Goal: Obtain resource: Download file/media

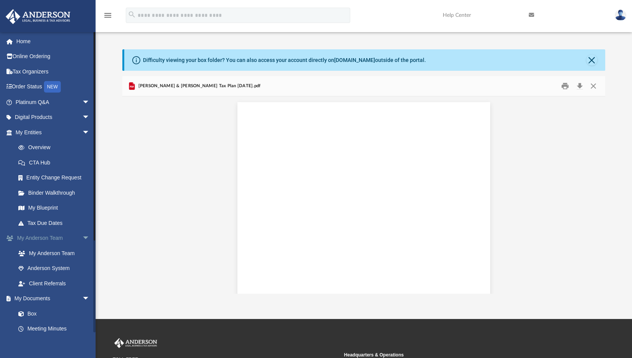
scroll to position [3722, 0]
click at [31, 312] on link "Box" at bounding box center [56, 313] width 91 height 15
click at [29, 314] on link "Box" at bounding box center [56, 313] width 91 height 15
click at [32, 313] on link "Box" at bounding box center [56, 313] width 91 height 15
click at [34, 315] on link "Box" at bounding box center [56, 313] width 91 height 15
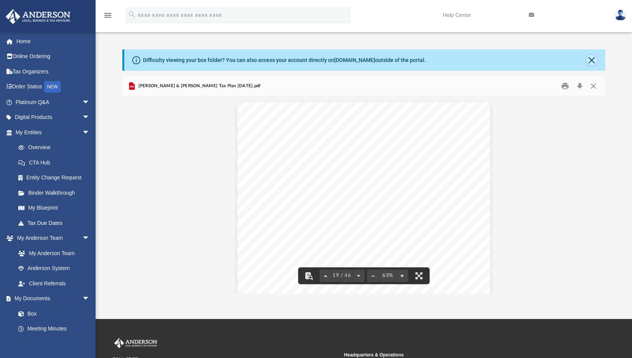
click at [591, 58] on button "Close" at bounding box center [591, 60] width 11 height 11
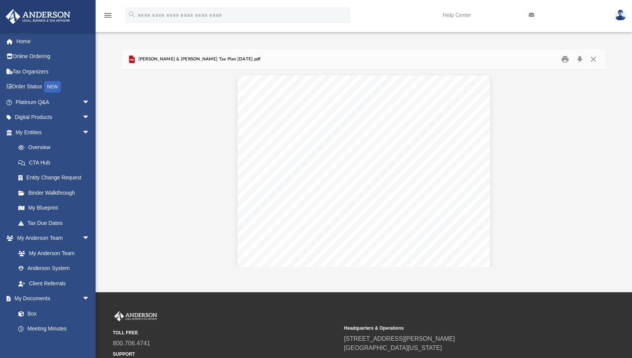
click at [109, 15] on icon "menu" at bounding box center [107, 15] width 9 height 9
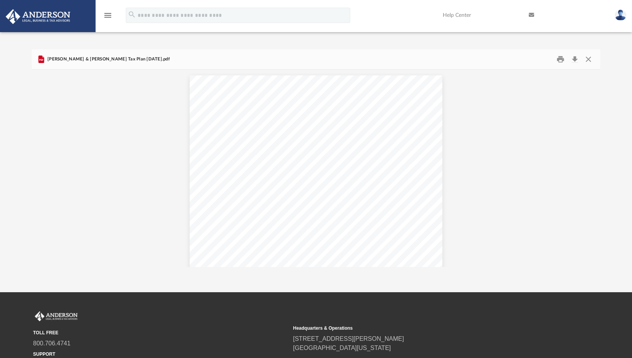
scroll to position [168, 563]
click at [44, 20] on img at bounding box center [37, 16] width 69 height 15
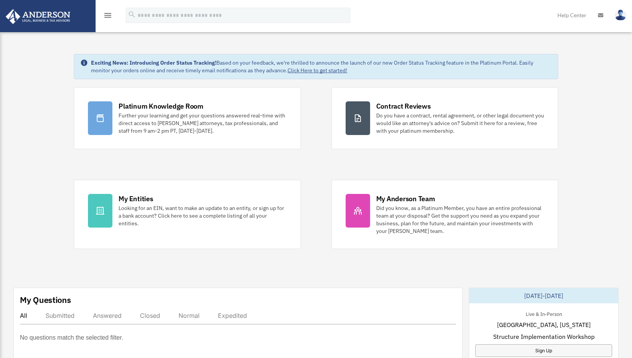
click at [52, 19] on img at bounding box center [37, 16] width 69 height 15
click at [107, 15] on icon "menu" at bounding box center [107, 15] width 9 height 9
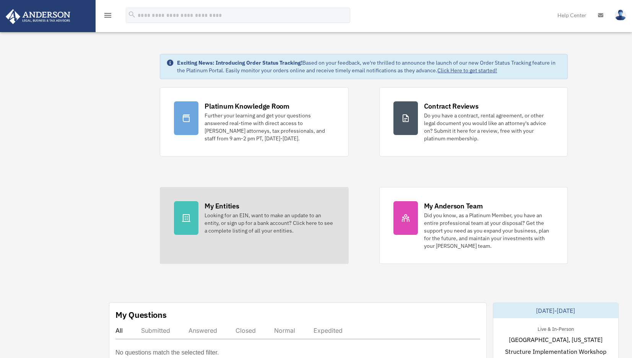
click at [245, 225] on div "Looking for an EIN, want to make an update to an entity, or sign up for a bank …" at bounding box center [269, 222] width 130 height 23
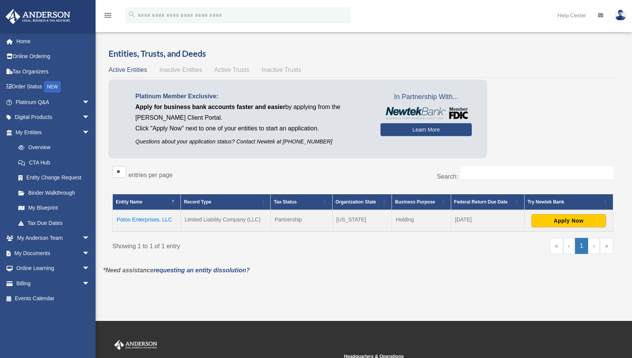
click at [161, 220] on td "Potoo Enterprises, LLC" at bounding box center [147, 220] width 68 height 21
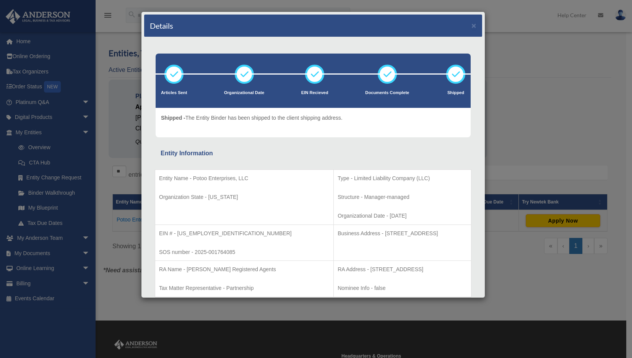
click at [516, 72] on div "Details × Articles Sent Organizational Date" at bounding box center [316, 179] width 632 height 358
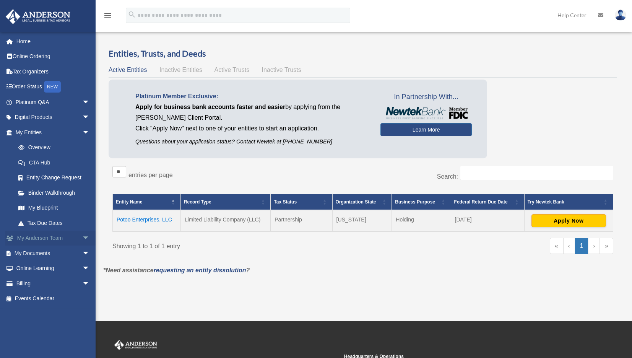
click at [50, 240] on link "My Anderson Team arrow_drop_down" at bounding box center [53, 237] width 96 height 15
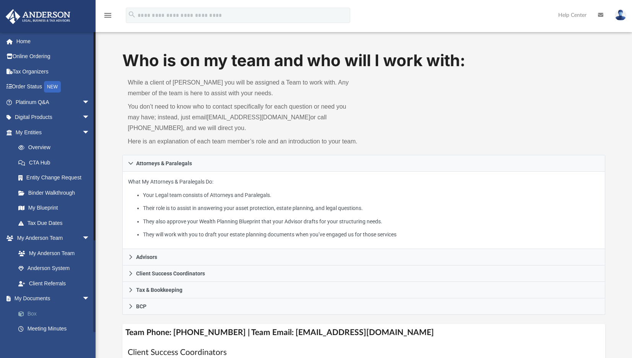
click at [33, 309] on link "Box" at bounding box center [56, 313] width 91 height 15
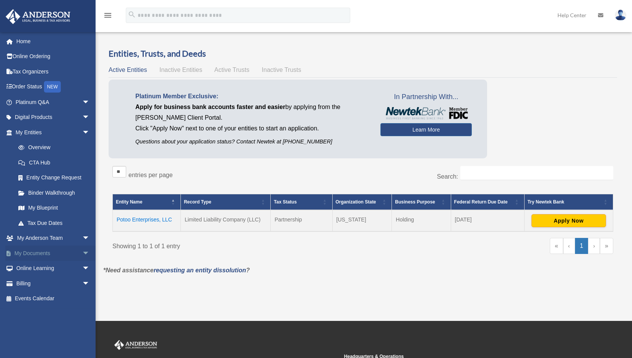
click at [82, 252] on span "arrow_drop_down" at bounding box center [89, 253] width 15 height 16
click at [30, 272] on link "Box" at bounding box center [56, 268] width 91 height 15
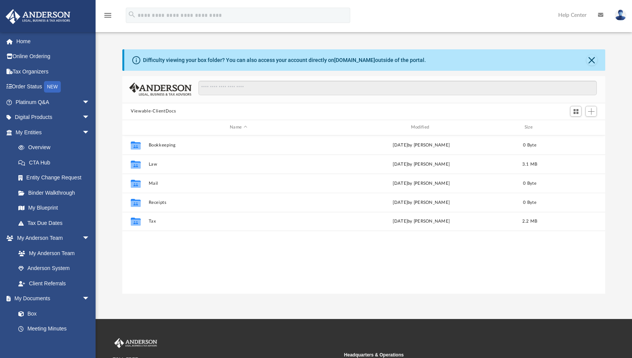
scroll to position [168, 477]
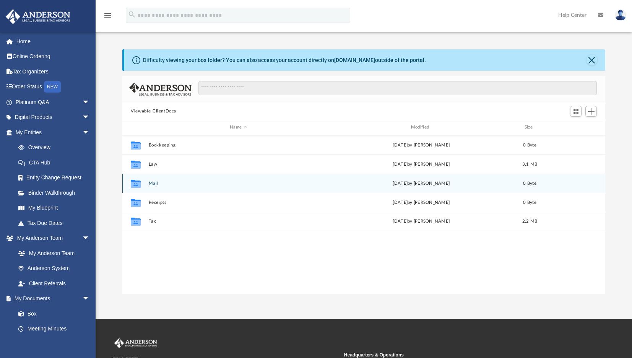
click at [236, 177] on div "Collaborated Folder Mail [DATE] by [PERSON_NAME] 0 Byte" at bounding box center [363, 183] width 483 height 19
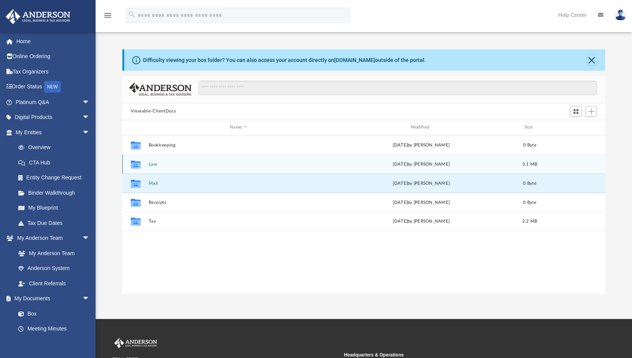
click at [215, 162] on button "Law" at bounding box center [239, 164] width 180 height 5
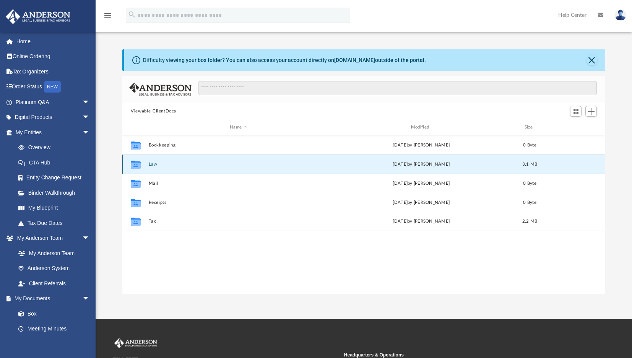
click at [215, 162] on button "Law" at bounding box center [239, 164] width 180 height 5
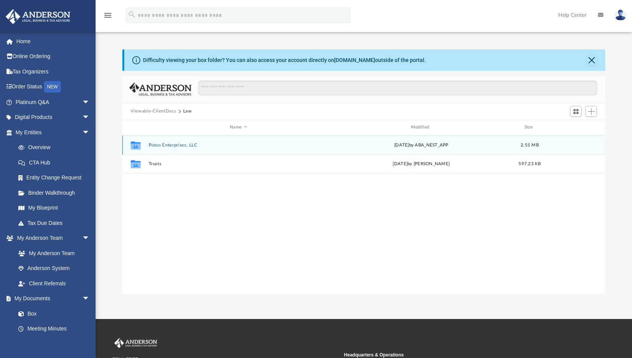
click at [213, 144] on button "Potoo Enterprises, LLC" at bounding box center [239, 145] width 180 height 5
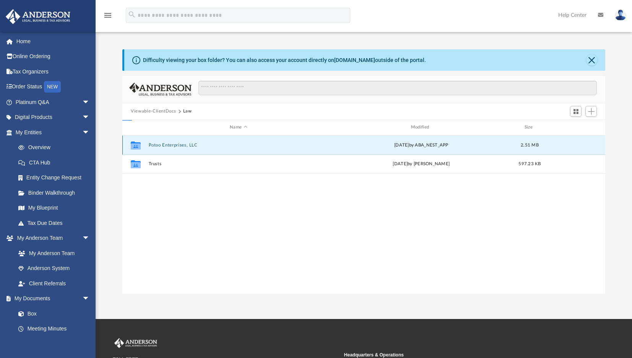
click at [213, 144] on button "Potoo Enterprises, LLC" at bounding box center [239, 145] width 180 height 5
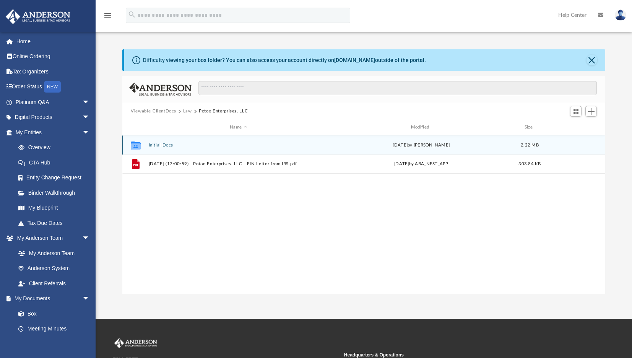
click at [208, 146] on button "Initial Docs" at bounding box center [239, 145] width 180 height 5
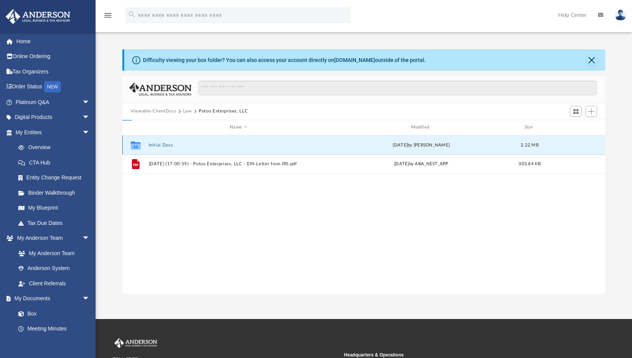
click at [208, 146] on button "Initial Docs" at bounding box center [239, 145] width 180 height 5
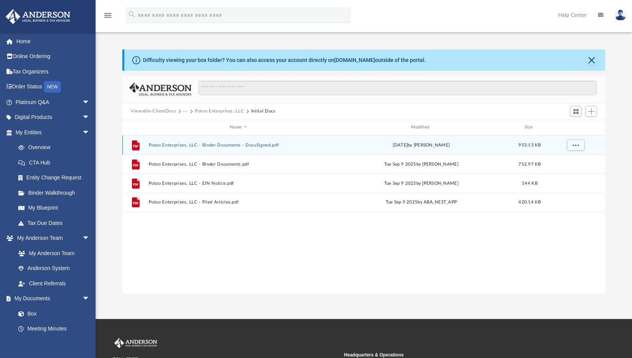
click at [208, 146] on button "Potoo Enterprises, LLC - Binder Documents - DocuSigned.pdf" at bounding box center [239, 145] width 180 height 5
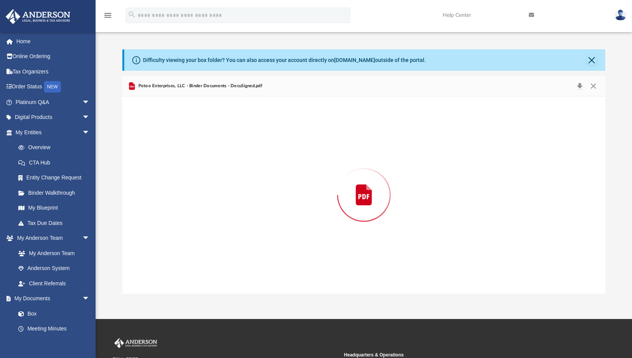
click at [208, 146] on div "Preview" at bounding box center [363, 194] width 483 height 197
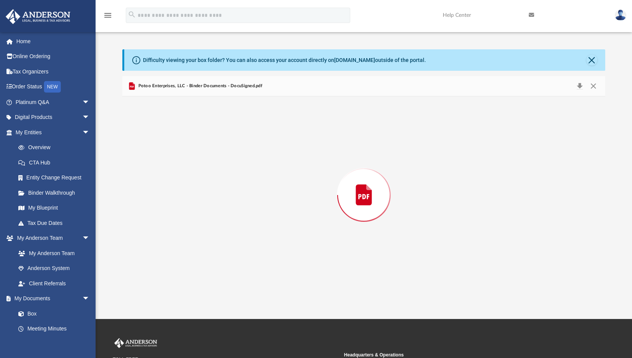
scroll to position [38178, 0]
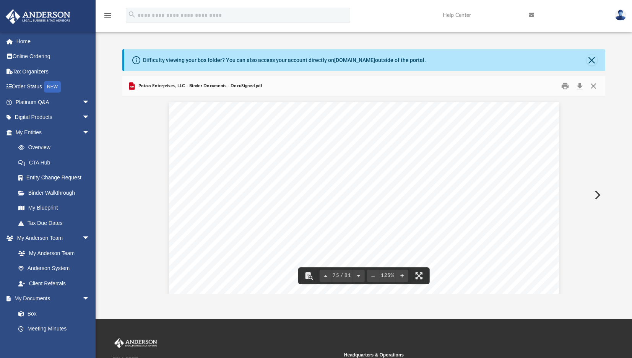
click at [599, 195] on button "Preview" at bounding box center [596, 194] width 17 height 21
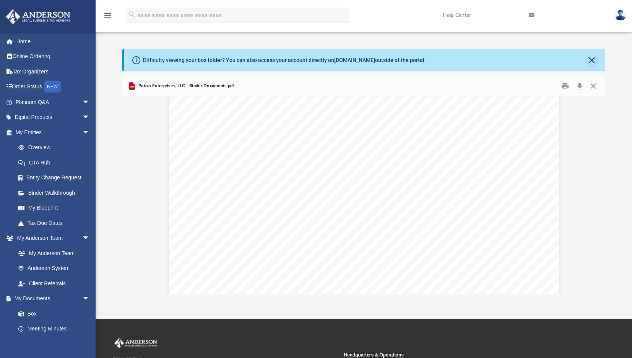
scroll to position [2247, 0]
